Goal: Information Seeking & Learning: Learn about a topic

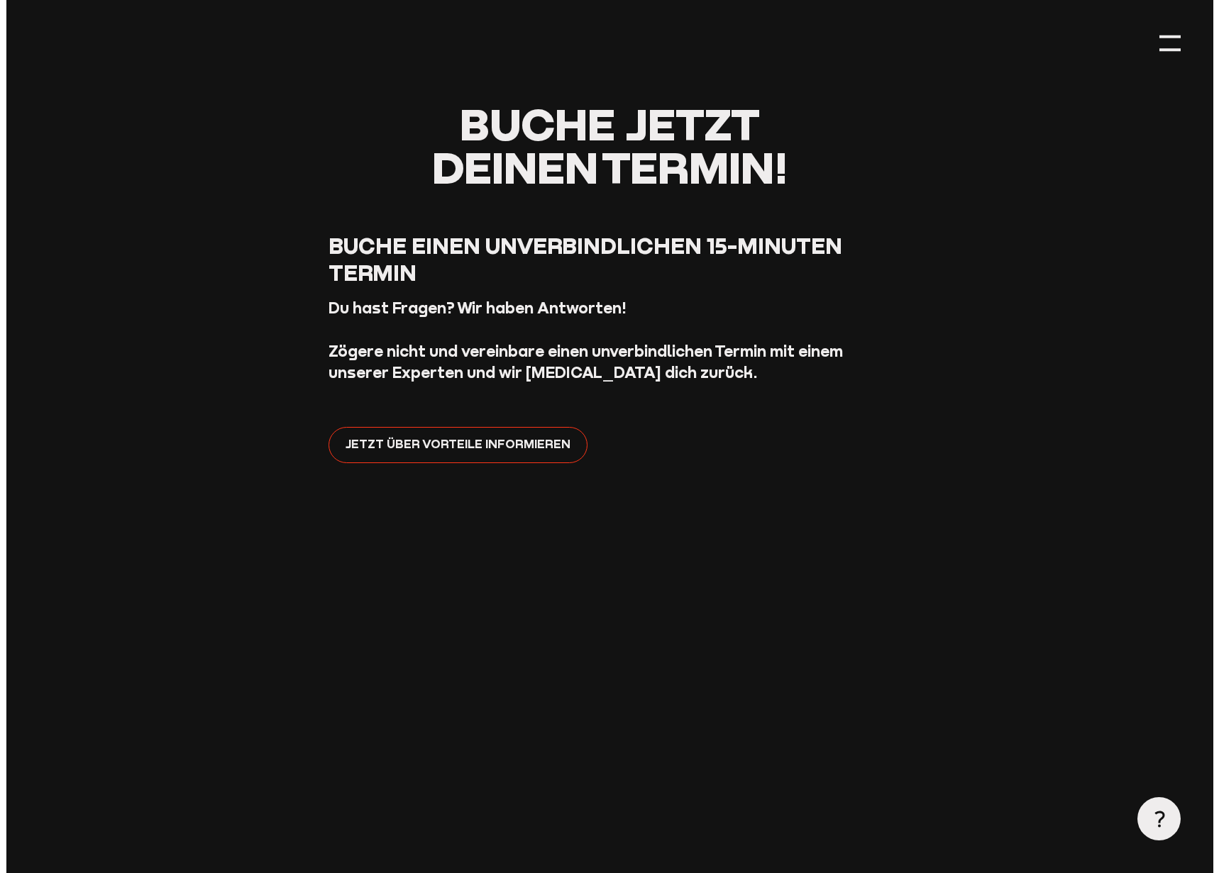
scroll to position [426, 0]
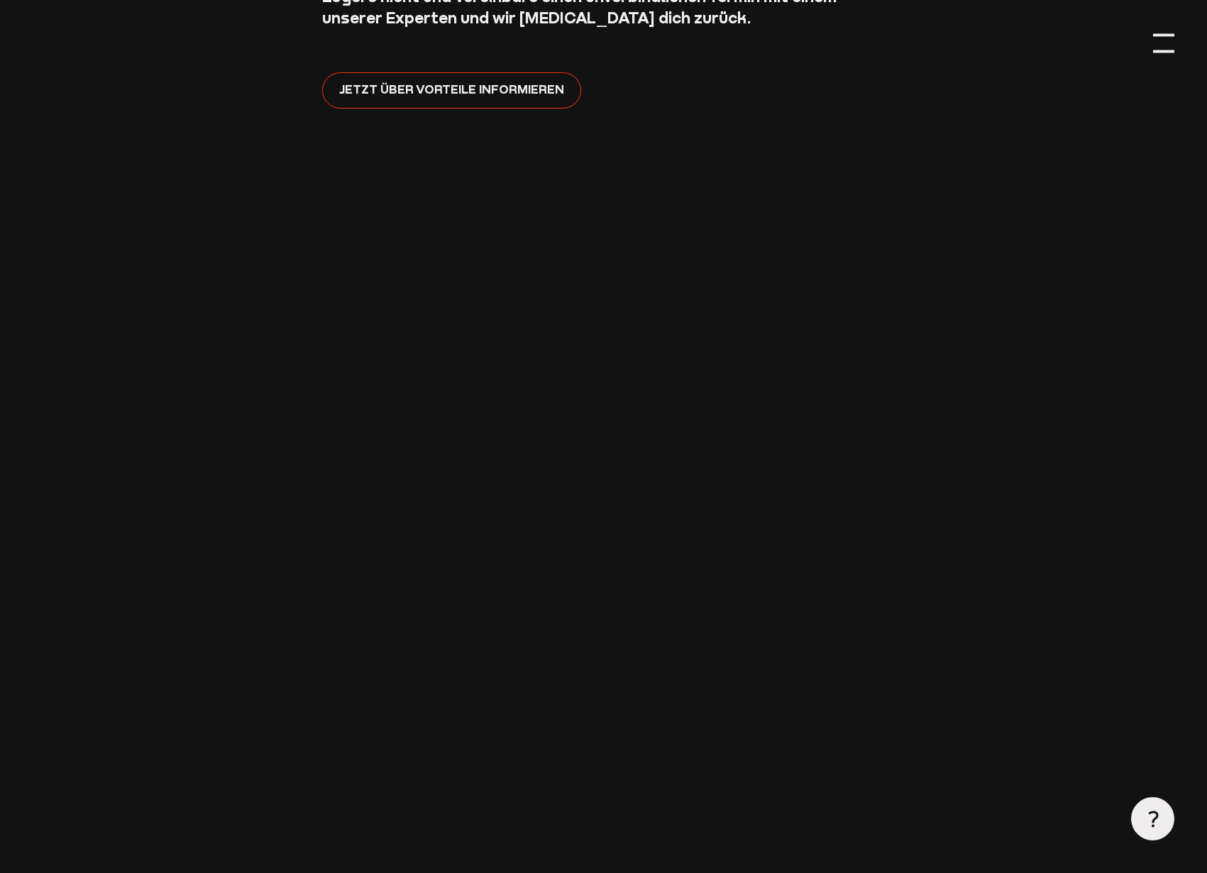
click at [1164, 48] on div at bounding box center [1164, 44] width 22 height 22
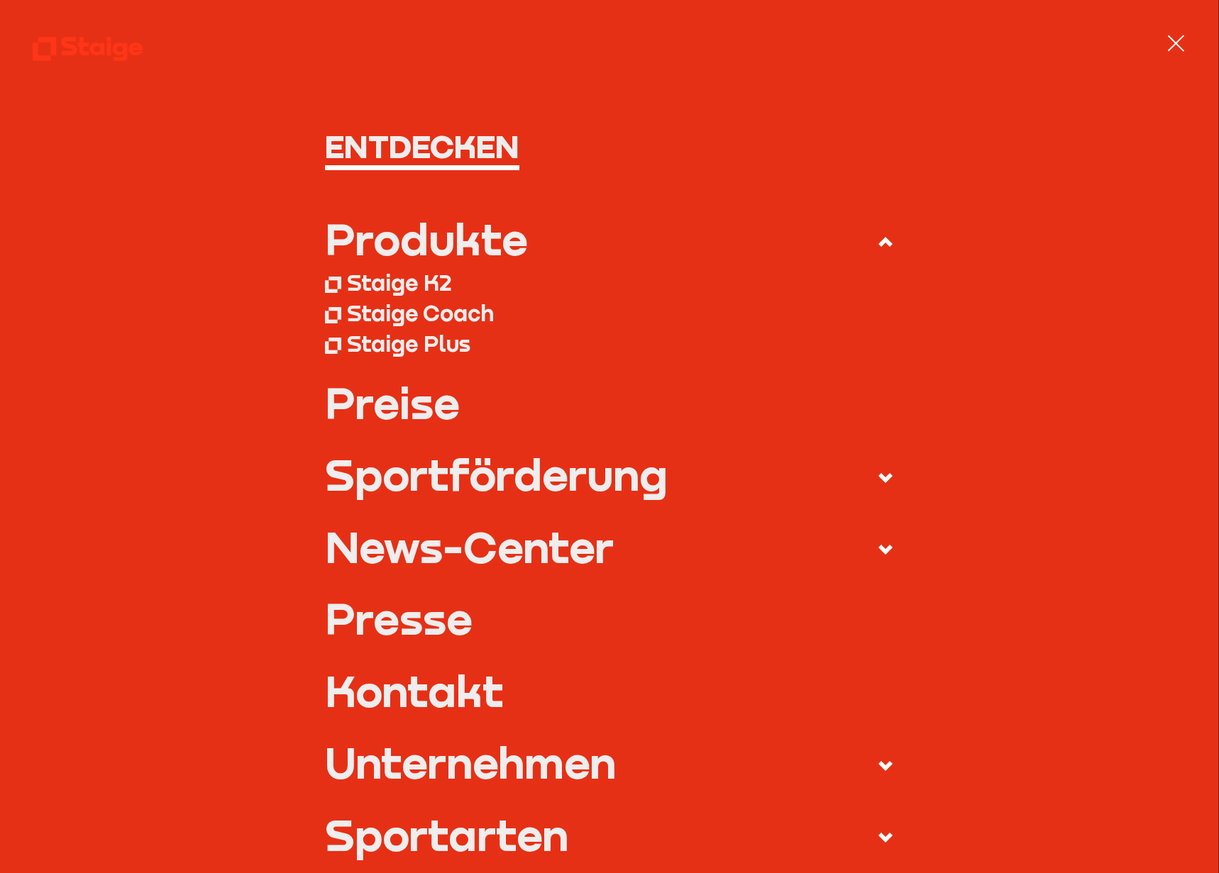
scroll to position [0, 0]
click at [414, 284] on div "Staige K2" at bounding box center [399, 282] width 105 height 27
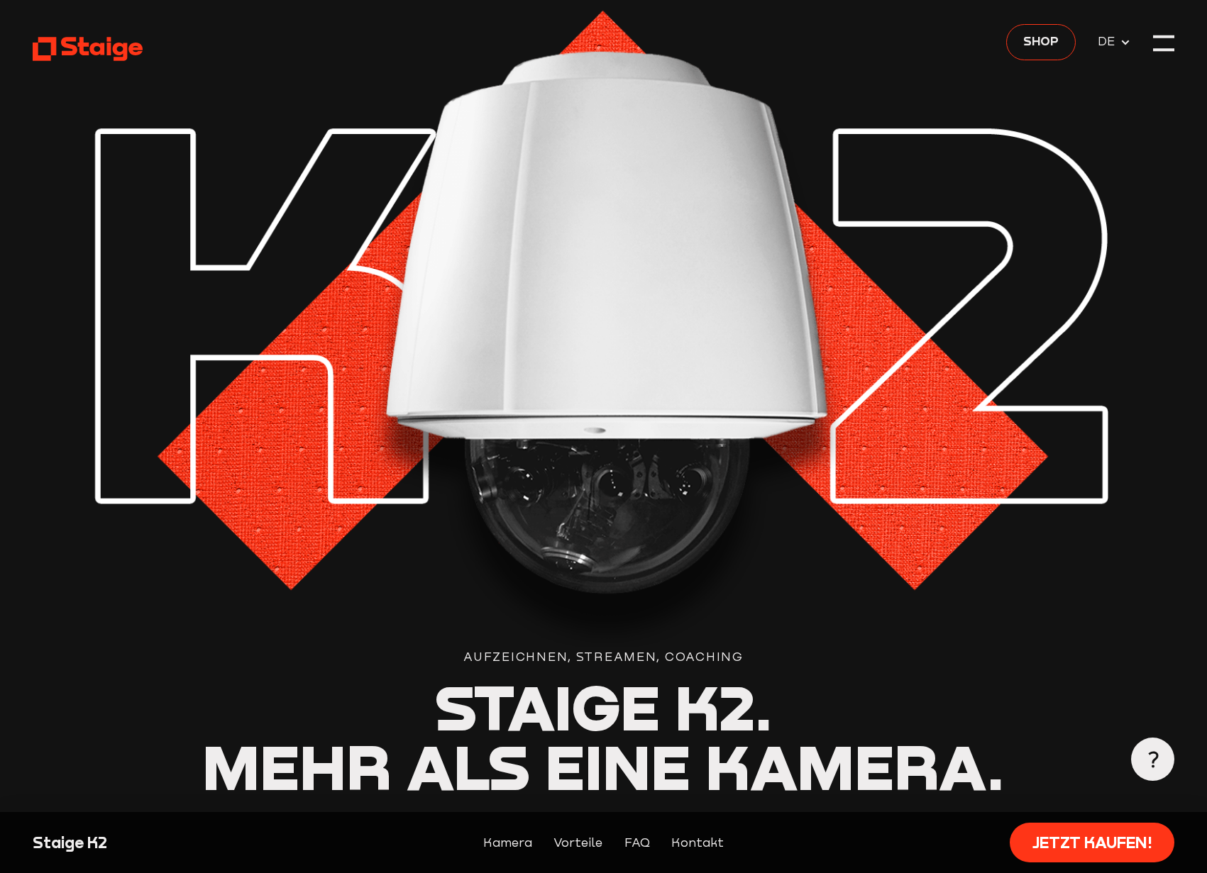
scroll to position [71, 0]
